Goal: Information Seeking & Learning: Learn about a topic

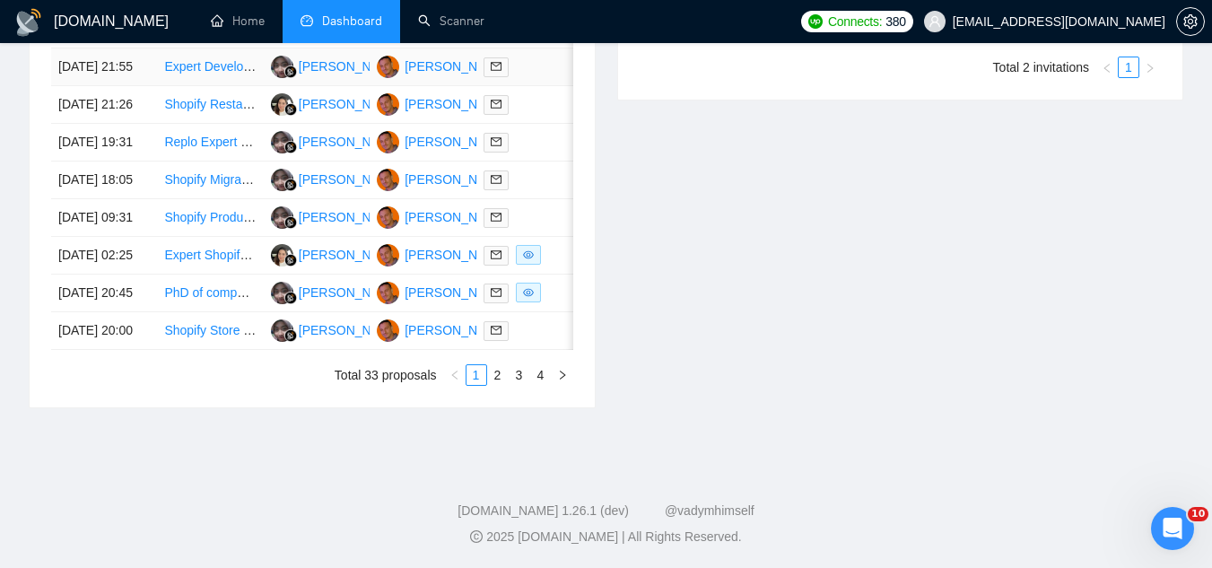
scroll to position [1057, 0]
click at [495, 378] on link "2" at bounding box center [498, 375] width 20 height 20
click at [526, 371] on link "3" at bounding box center [519, 375] width 20 height 20
click at [542, 372] on link "4" at bounding box center [541, 375] width 20 height 20
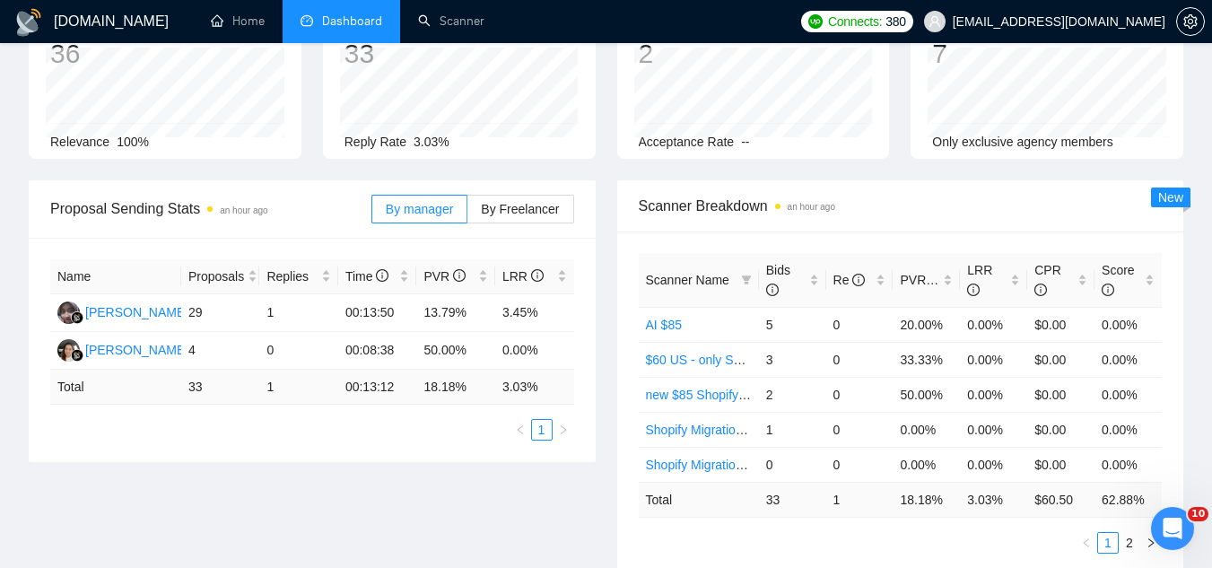
scroll to position [0, 0]
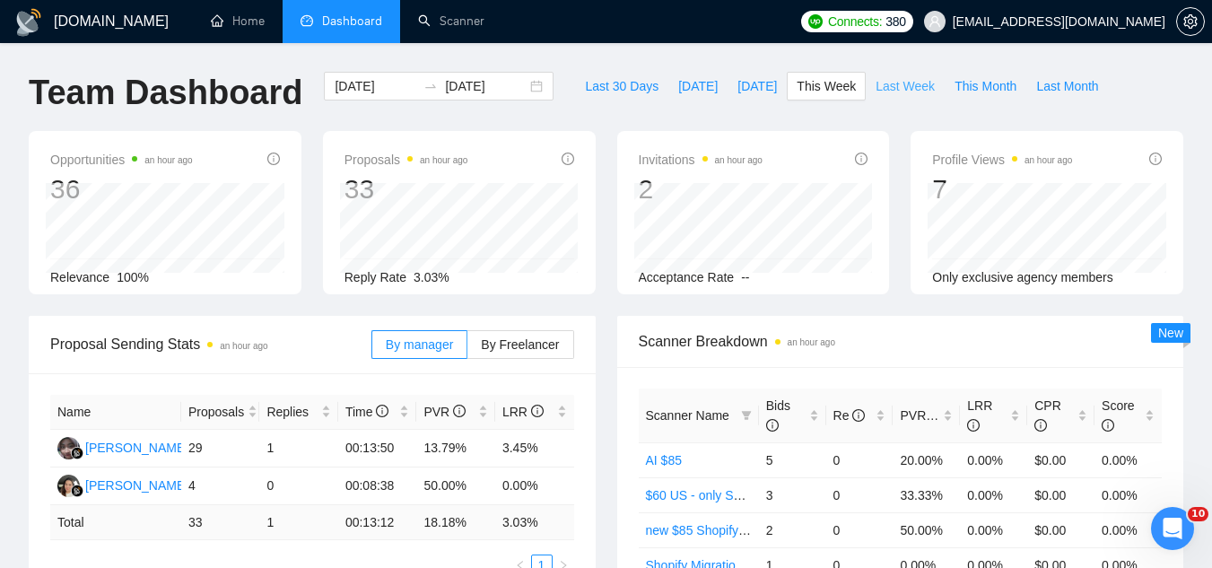
click at [882, 83] on span "Last Week" at bounding box center [904, 86] width 59 height 20
type input "[DATE]"
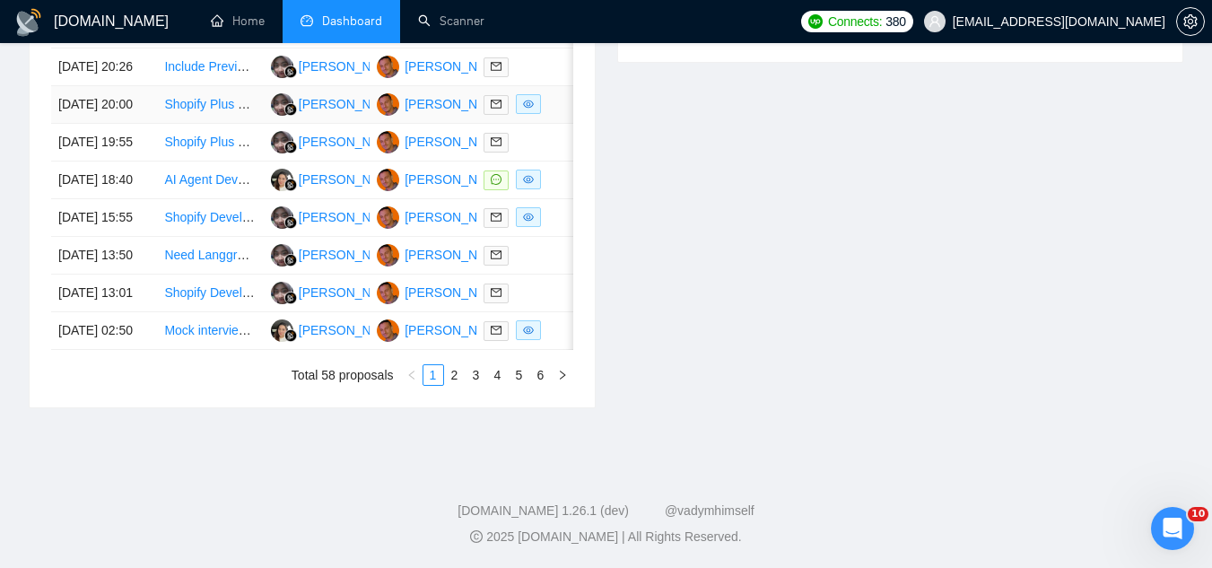
scroll to position [897, 0]
click at [456, 385] on link "2" at bounding box center [455, 375] width 20 height 20
click at [480, 385] on link "3" at bounding box center [476, 375] width 20 height 20
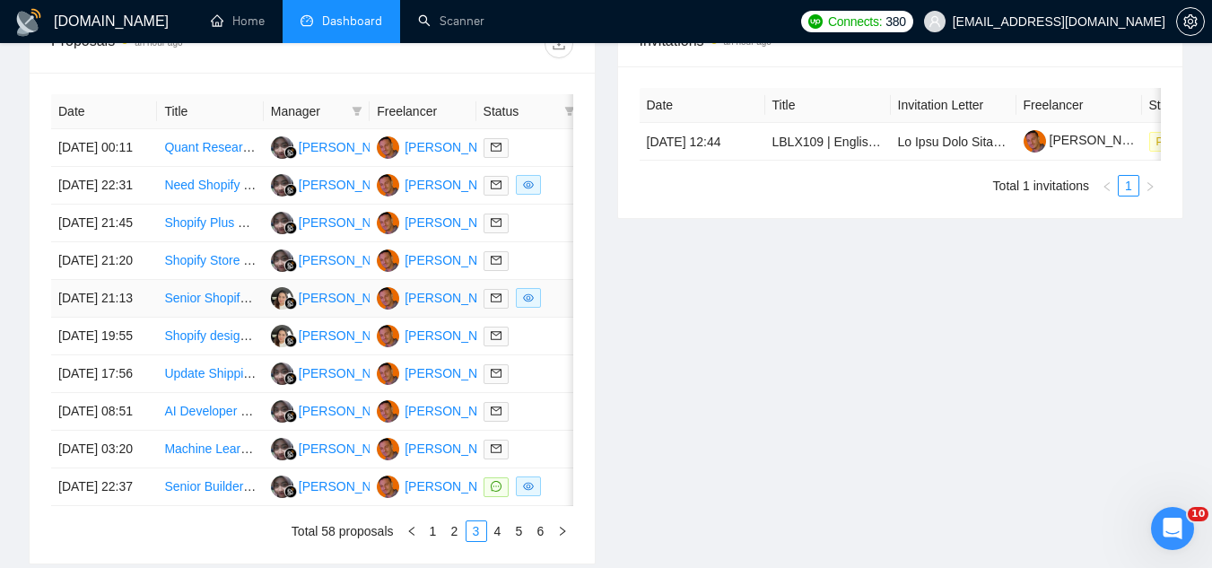
scroll to position [1057, 0]
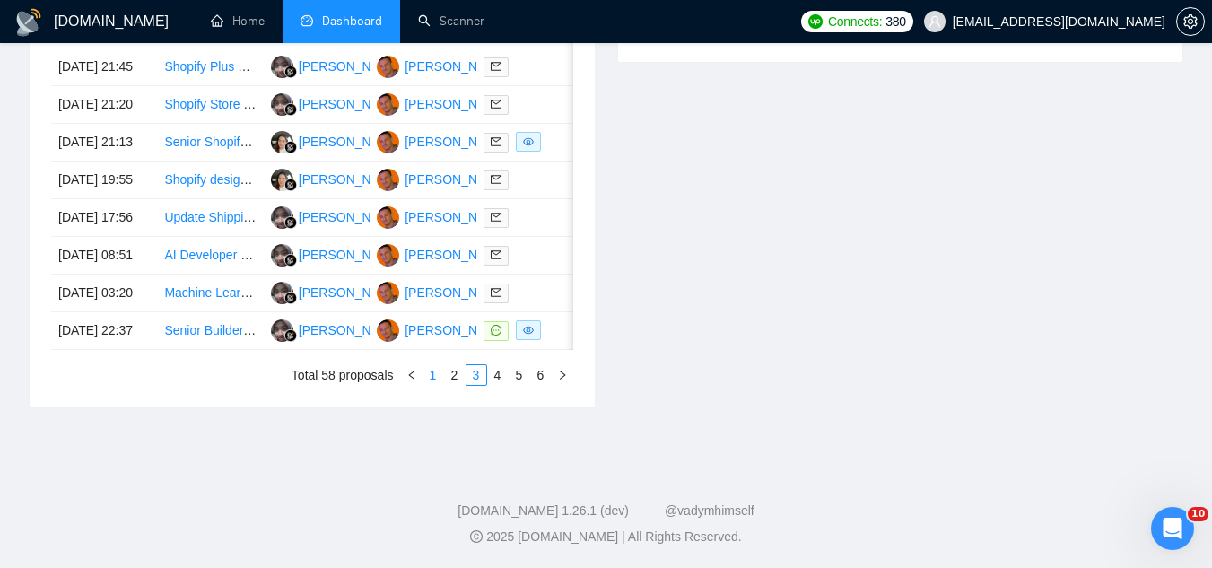
click at [432, 373] on link "1" at bounding box center [433, 375] width 20 height 20
click at [207, 195] on td "AI Agent Development using TeamPal" at bounding box center [210, 180] width 106 height 38
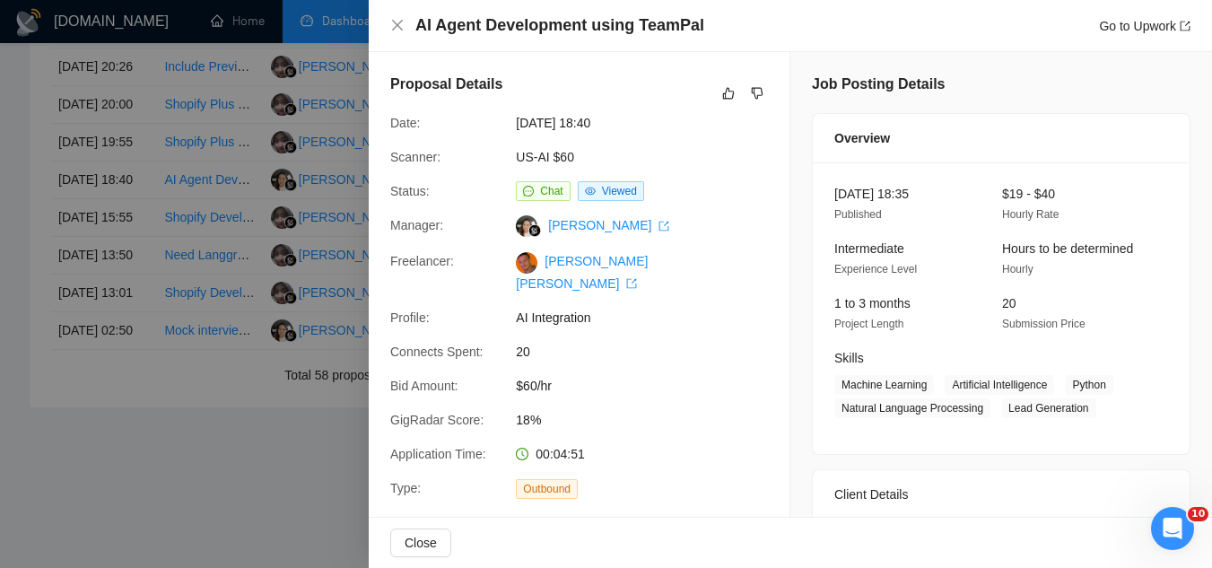
scroll to position [1057, 0]
click at [223, 521] on div at bounding box center [606, 284] width 1212 height 568
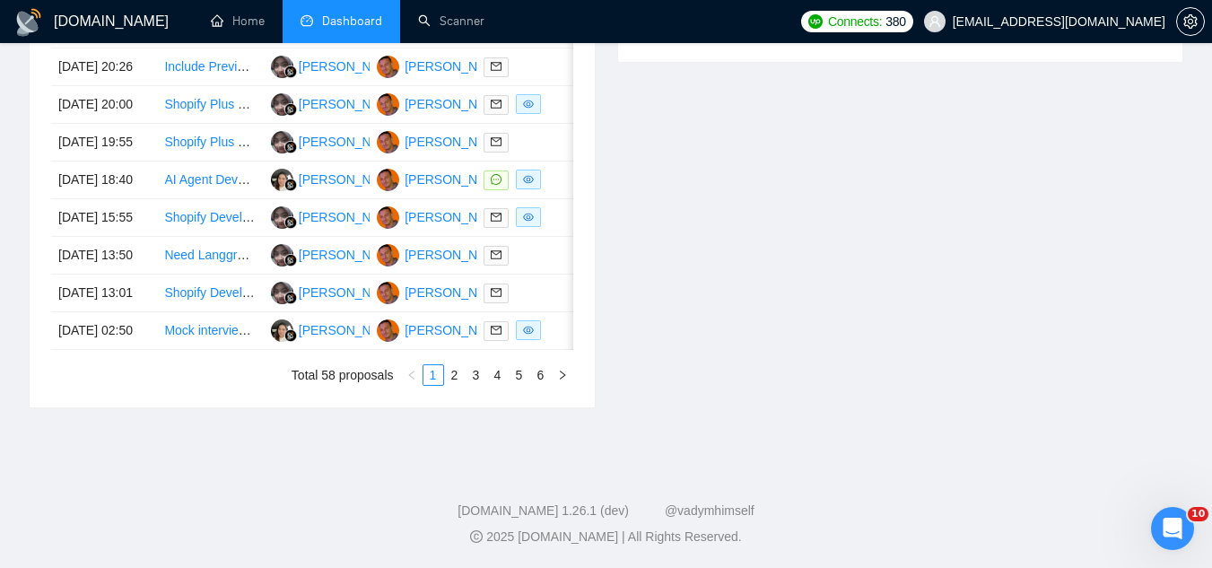
scroll to position [968, 0]
click at [194, 183] on link "AI Agent Development using TeamPal" at bounding box center [269, 179] width 211 height 14
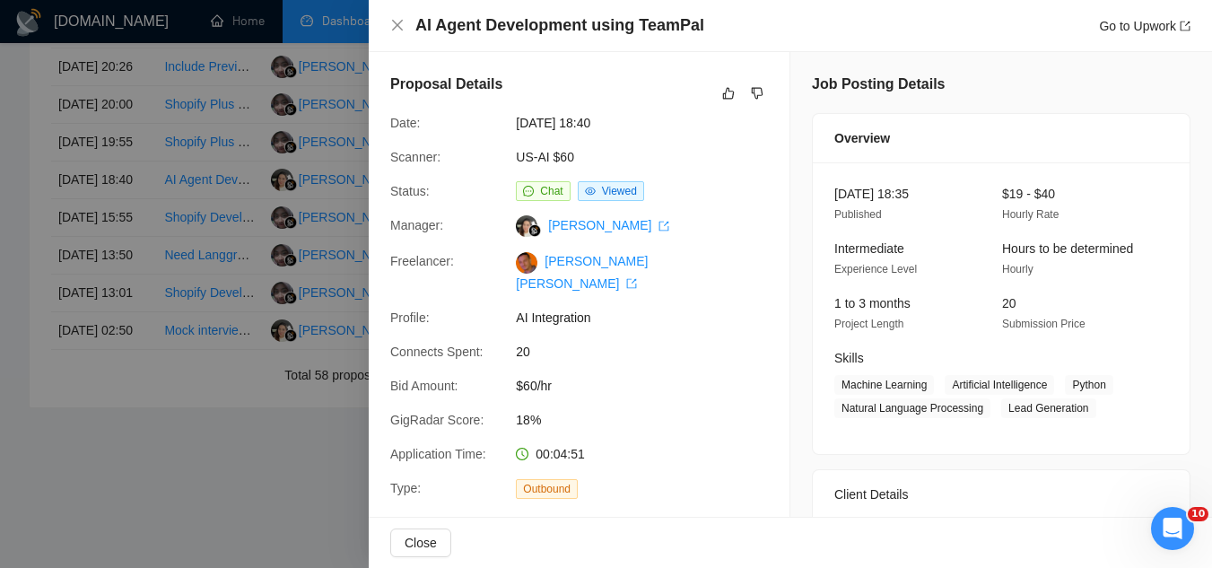
click at [282, 511] on div at bounding box center [606, 284] width 1212 height 568
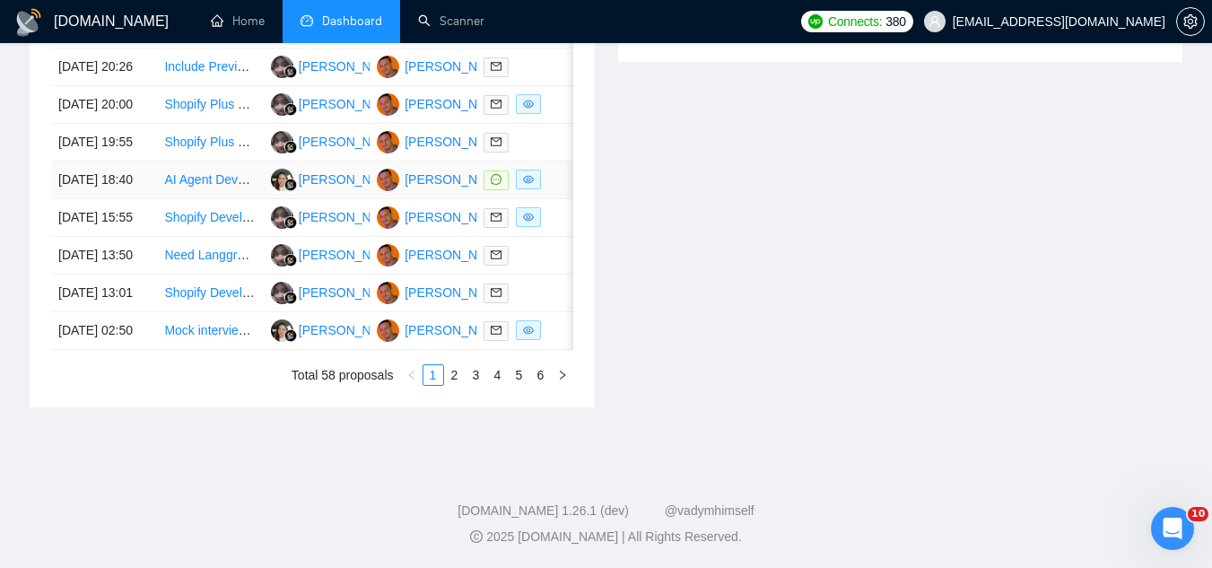
click at [194, 178] on link "AI Agent Development using TeamPal" at bounding box center [269, 179] width 211 height 14
